Goal: Information Seeking & Learning: Learn about a topic

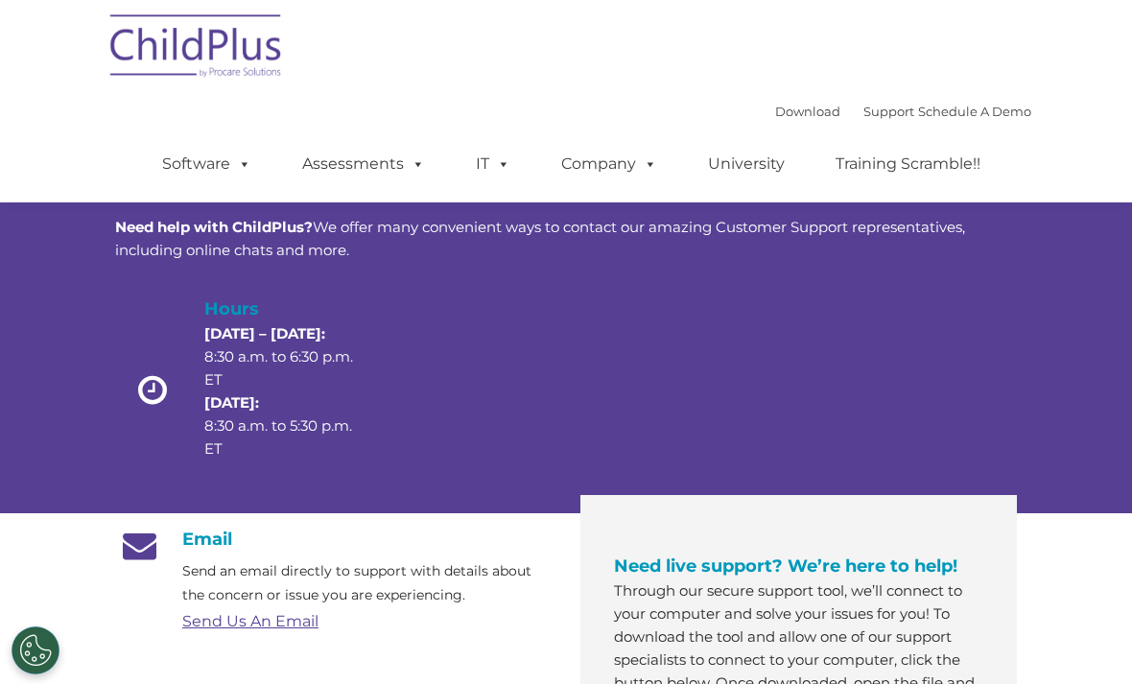
scroll to position [888, 0]
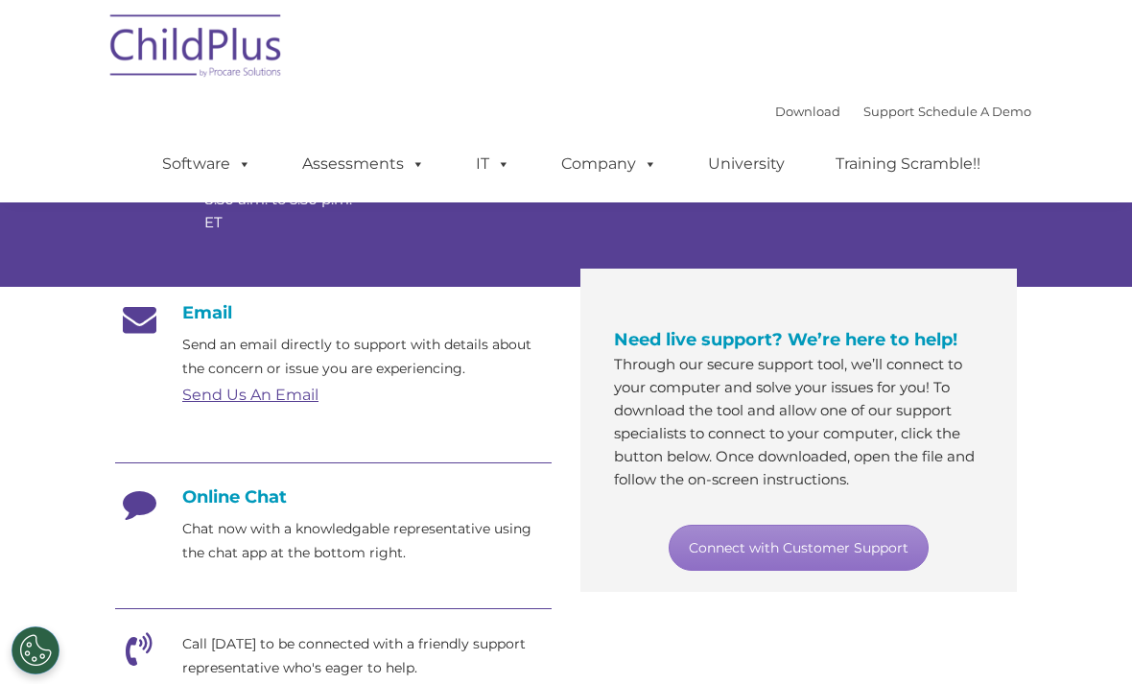
scroll to position [225, 0]
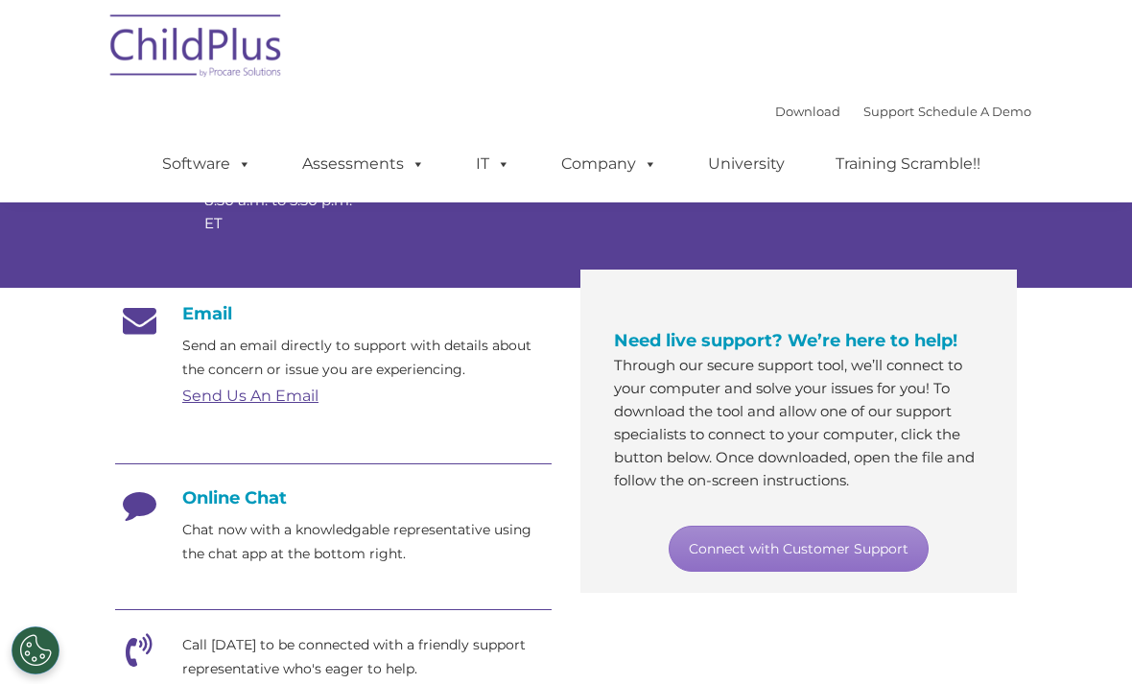
click at [284, 405] on link "Send Us An Email" at bounding box center [250, 395] width 136 height 18
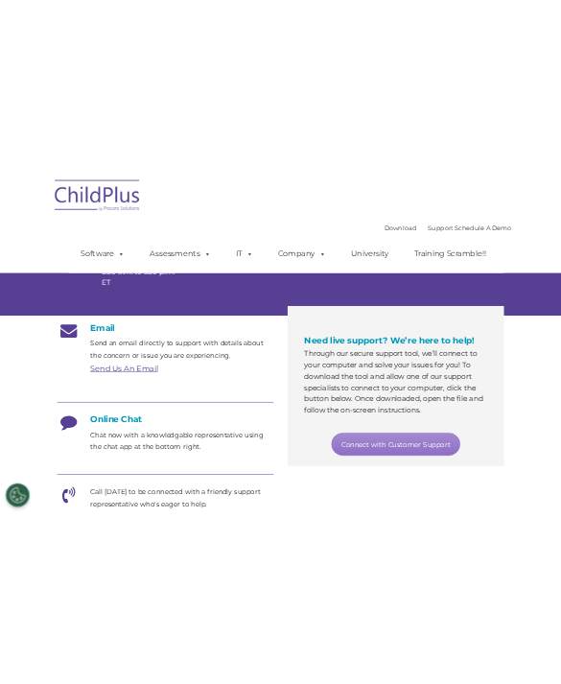
scroll to position [0, 0]
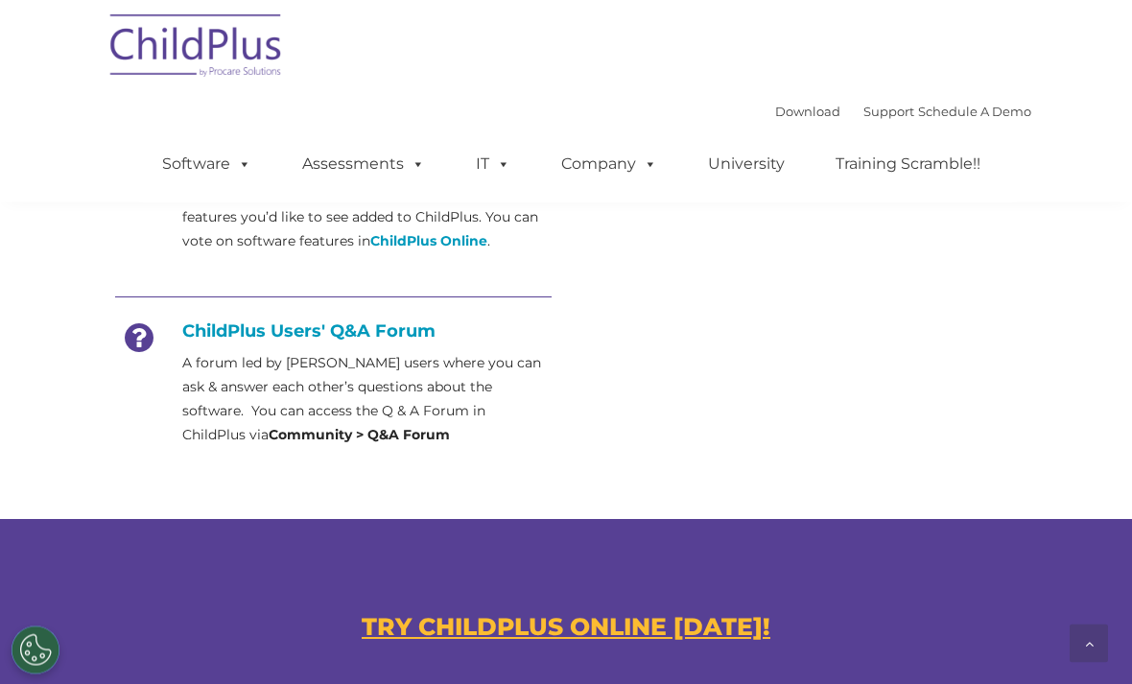
scroll to position [837, 0]
click at [392, 314] on div at bounding box center [333, 298] width 436 height 43
click at [288, 321] on h4 "ChildPlus Users' Q&A Forum" at bounding box center [333, 330] width 436 height 21
click at [288, 342] on div "ChildPlus Users' Q&A Forum A forum led by ChildPlus users where you can ask & a…" at bounding box center [333, 383] width 436 height 127
click at [349, 429] on strong "Community > Q&A Forum" at bounding box center [359, 434] width 181 height 17
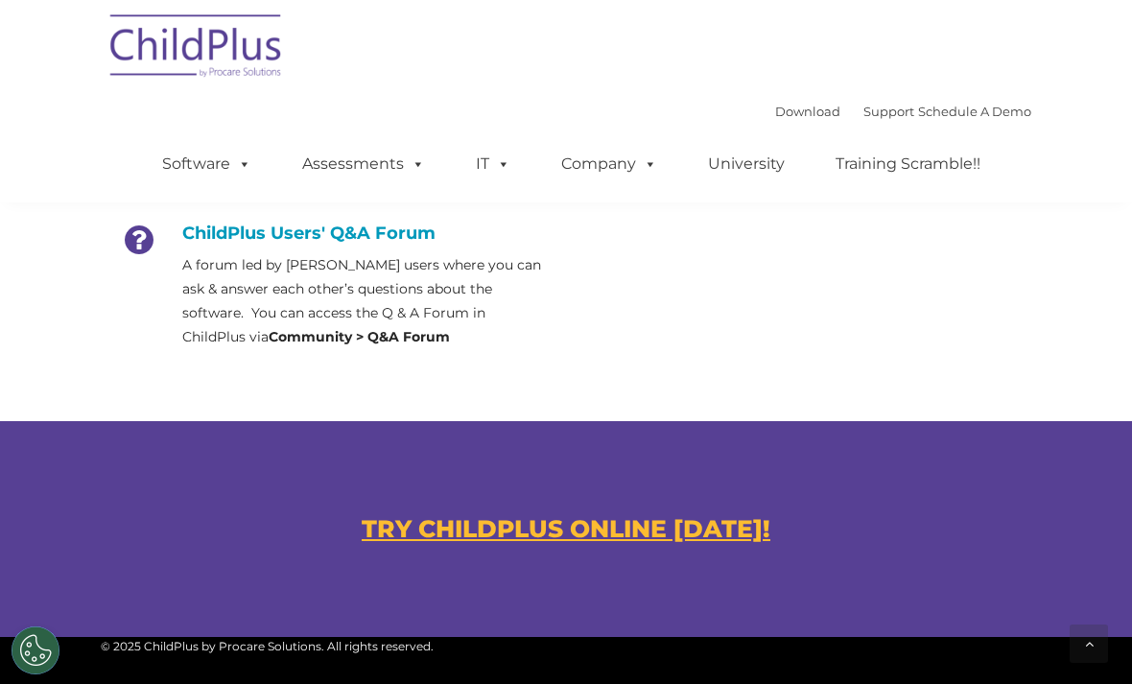
scroll to position [936, 0]
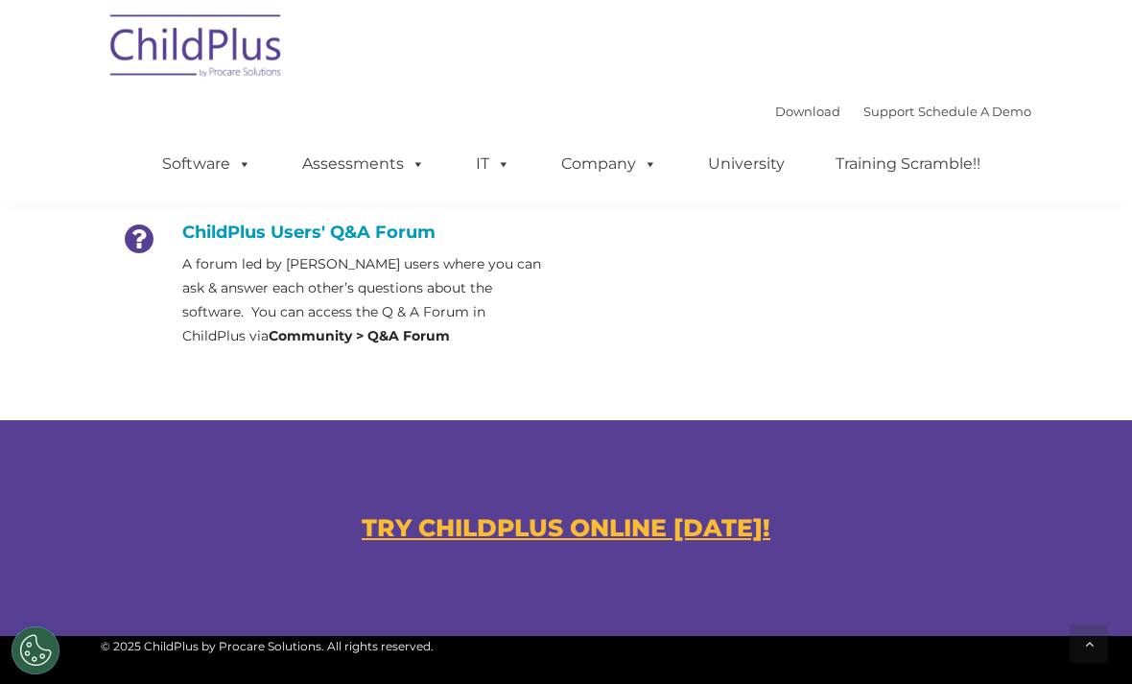
click at [644, 527] on u "TRY CHILDPLUS ONLINE TODAY!" at bounding box center [566, 527] width 409 height 29
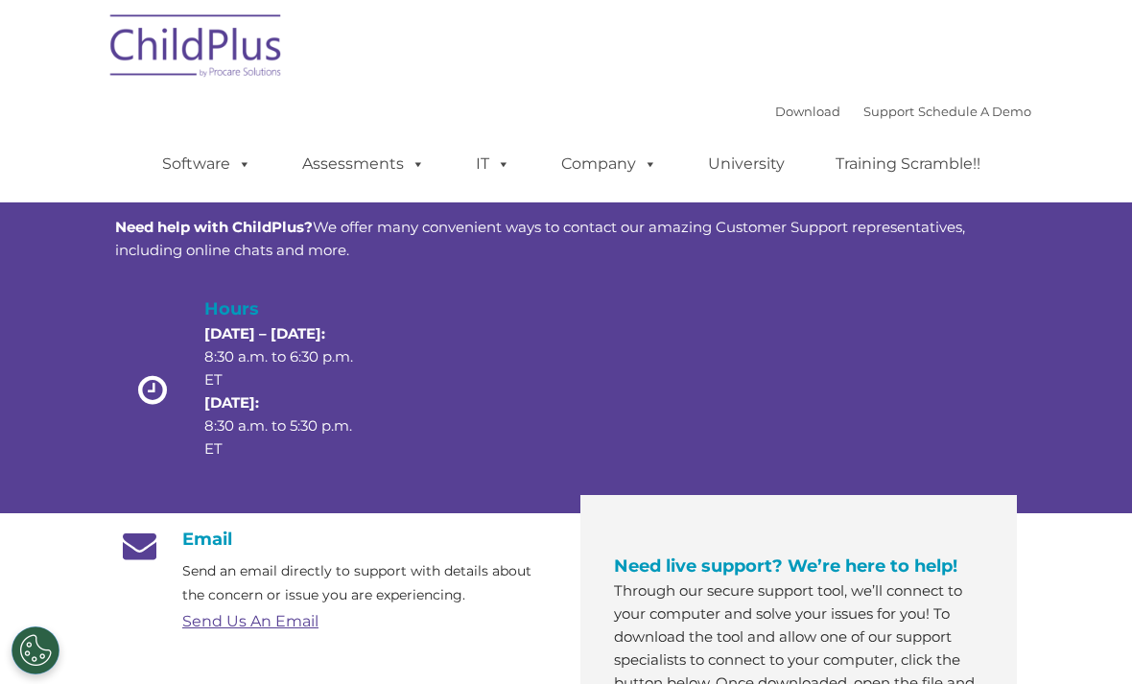
click at [226, 93] on img at bounding box center [197, 49] width 192 height 96
click at [249, 82] on img at bounding box center [197, 49] width 192 height 96
click at [258, 67] on img at bounding box center [197, 49] width 192 height 96
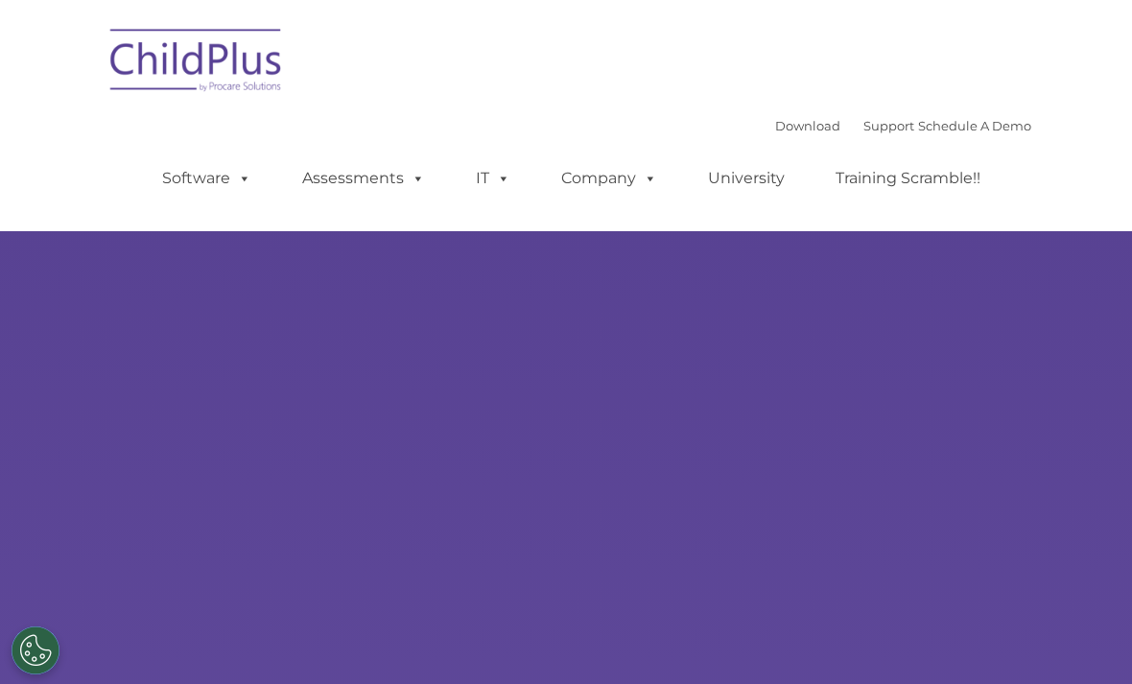
type input ""
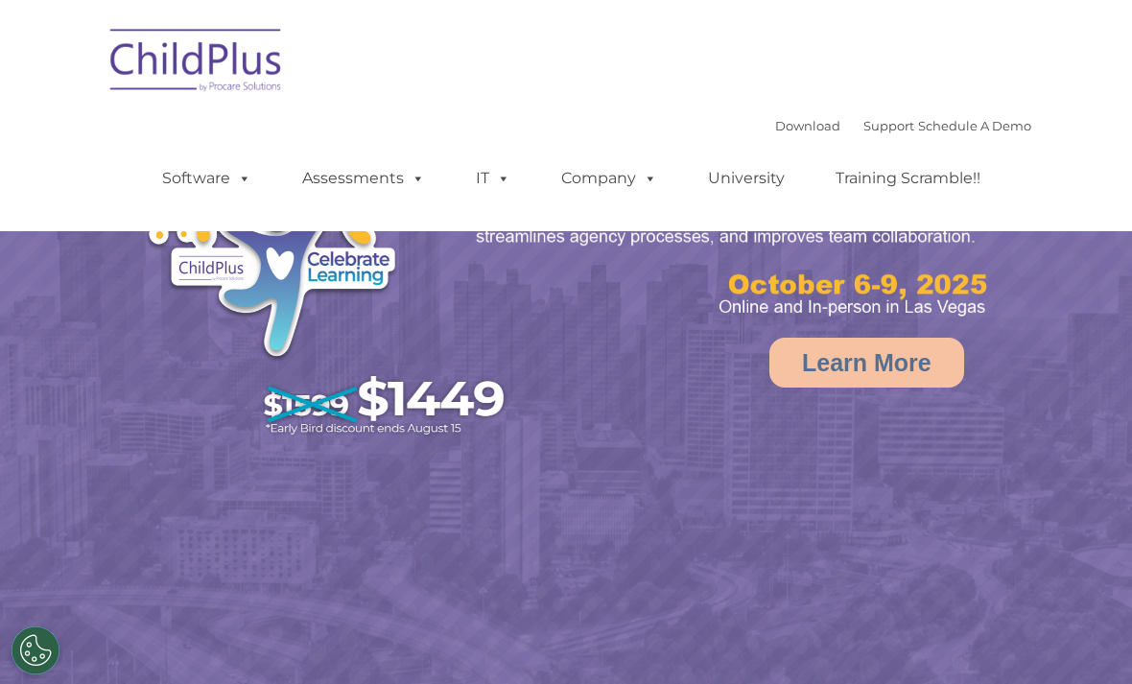
select select "MEDIUM"
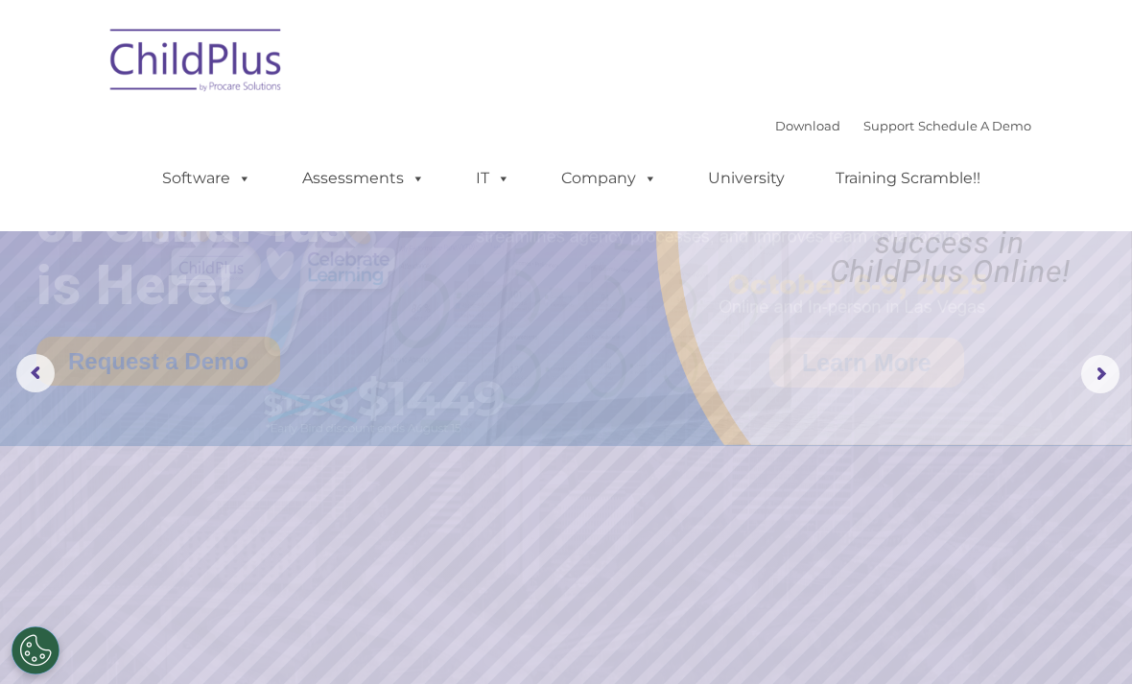
click at [737, 345] on img at bounding box center [706, 252] width 710 height 385
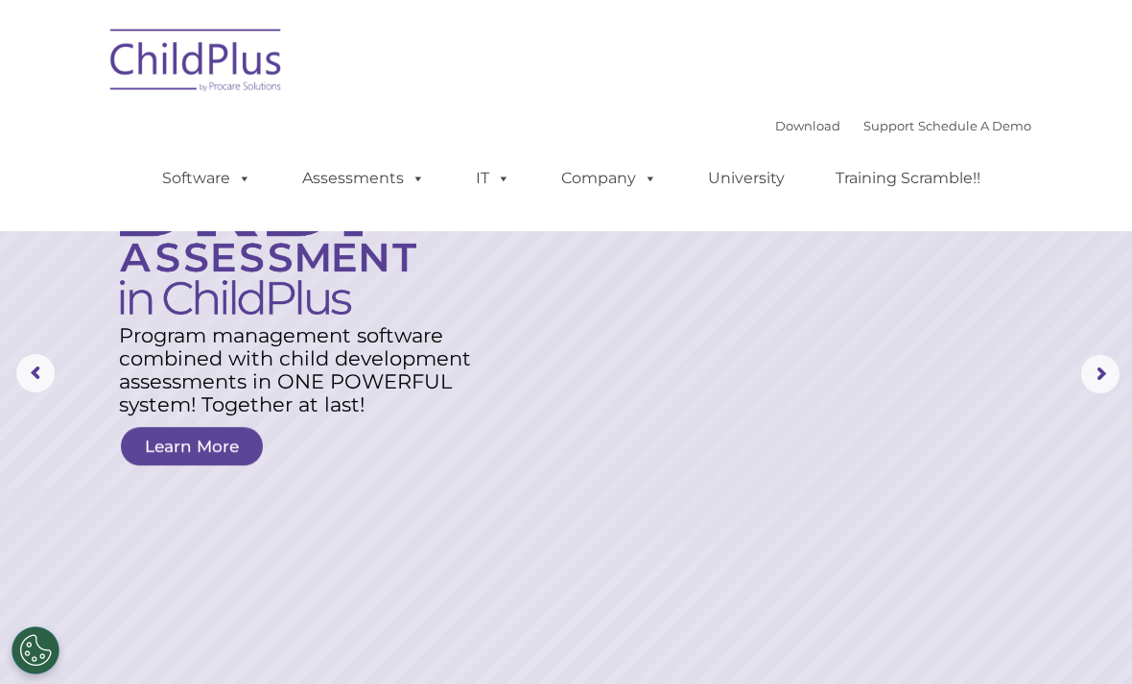
click at [481, 8] on nav "Download Support | Schedule A Demo  MENU MENU Software ChildPlus: The original…" at bounding box center [566, 115] width 1132 height 231
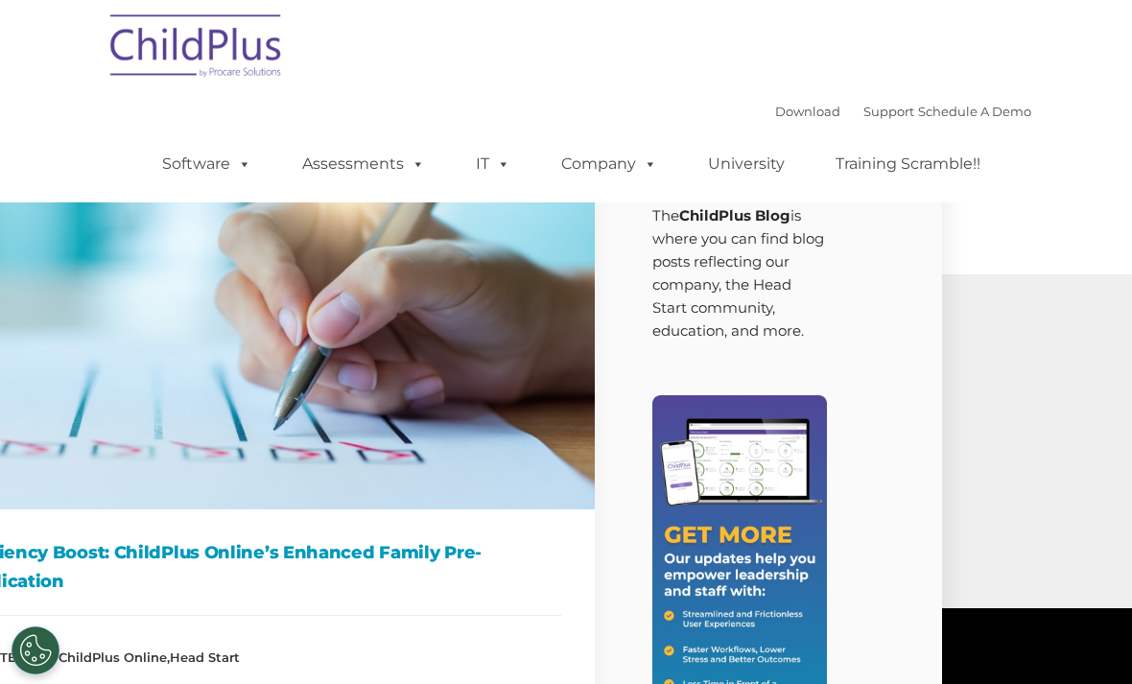
scroll to position [0, 190]
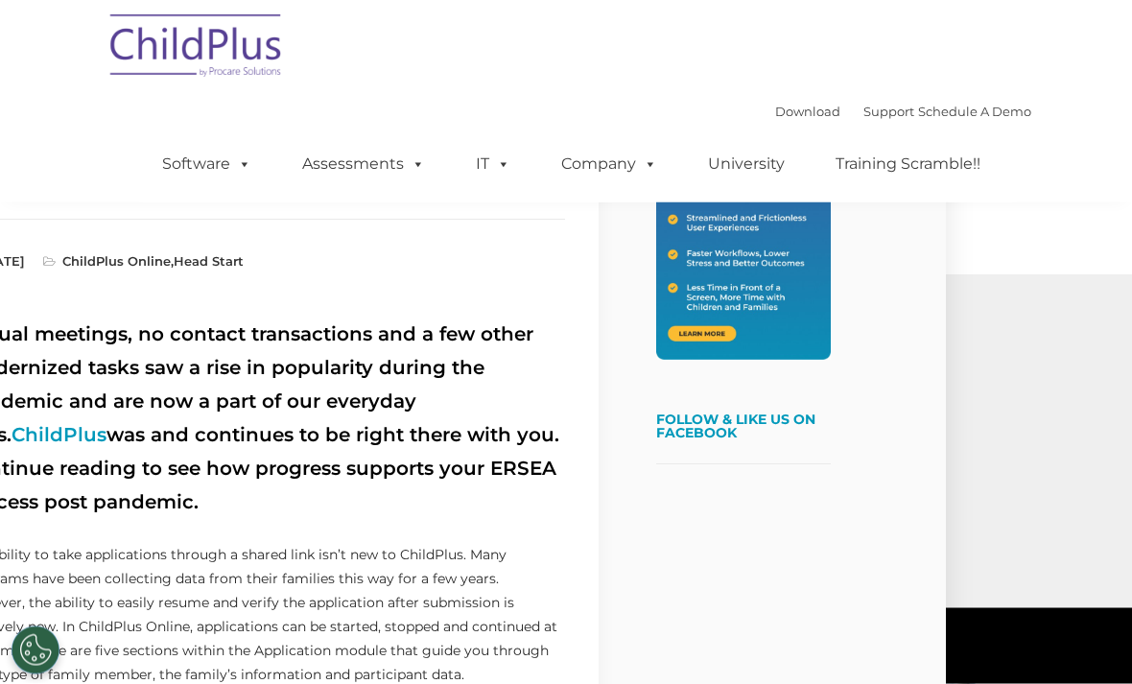
scroll to position [0, 190]
